Goal: Obtain resource: Obtain resource

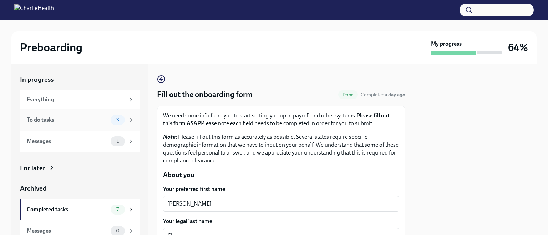
click at [111, 123] on div "3" at bounding box center [123, 120] width 24 height 10
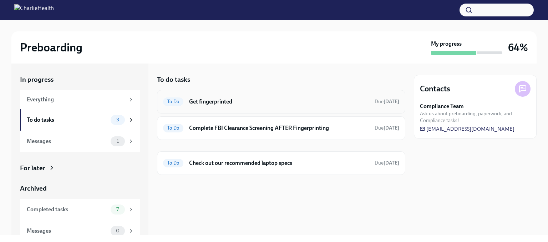
click at [263, 101] on h6 "Get fingerprinted" at bounding box center [279, 102] width 180 height 8
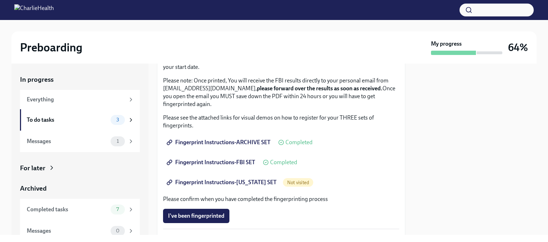
scroll to position [80, 0]
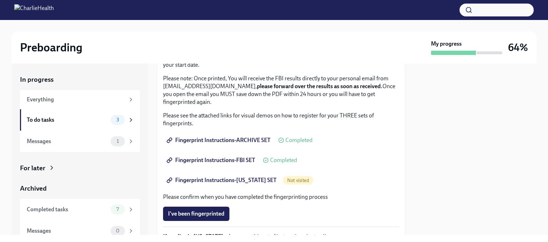
click at [253, 180] on span "Fingerprint Instructions-[US_STATE] SET" at bounding box center [222, 180] width 108 height 7
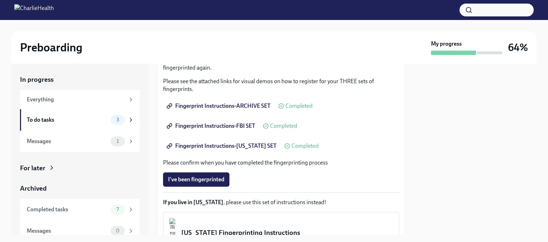
scroll to position [116, 0]
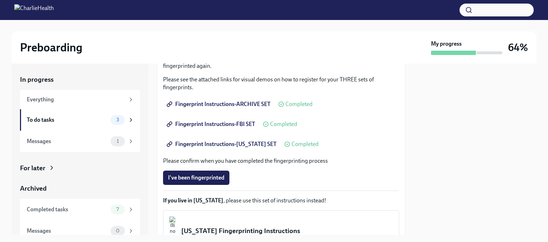
click at [218, 105] on span "Fingerprint Instructions-ARCHIVE SET" at bounding box center [219, 104] width 102 height 7
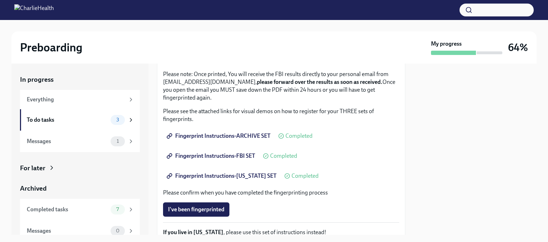
click at [223, 156] on span "Fingerprint Instructions-FBI SET" at bounding box center [211, 155] width 87 height 7
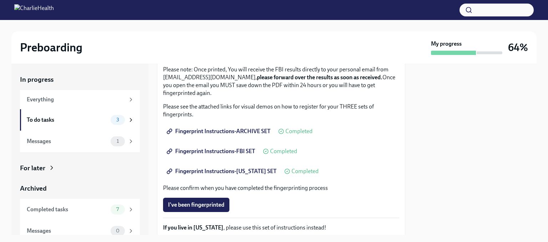
scroll to position [90, 0]
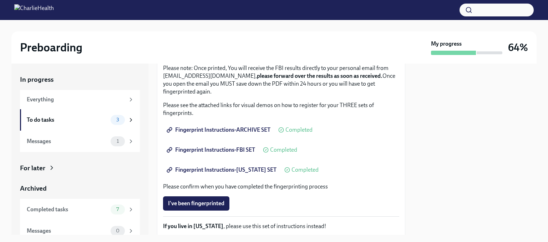
click at [253, 148] on span "Fingerprint Instructions-FBI SET" at bounding box center [211, 149] width 87 height 7
click at [265, 171] on span "Fingerprint Instructions-[US_STATE] SET" at bounding box center [222, 169] width 108 height 7
